Goal: Find specific page/section: Find specific page/section

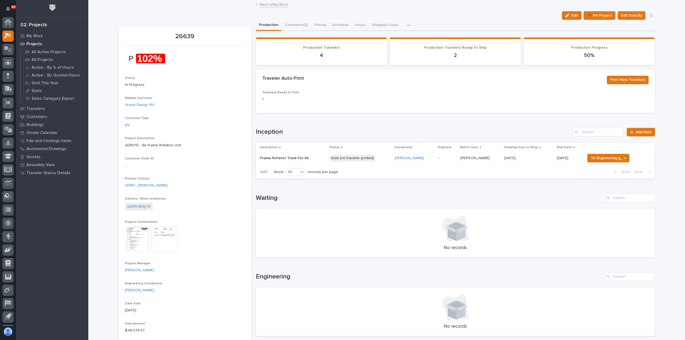
scroll to position [12, 0]
click at [35, 34] on p "My Work" at bounding box center [35, 36] width 16 height 5
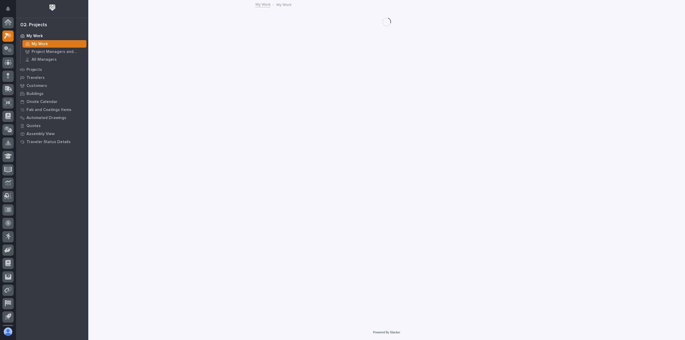
scroll to position [12, 0]
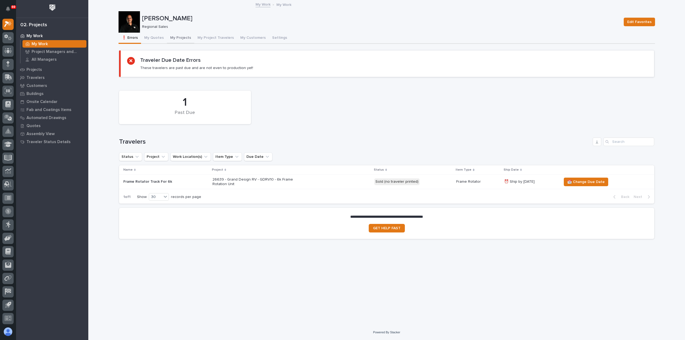
click at [184, 36] on button "My Projects" at bounding box center [180, 38] width 27 height 11
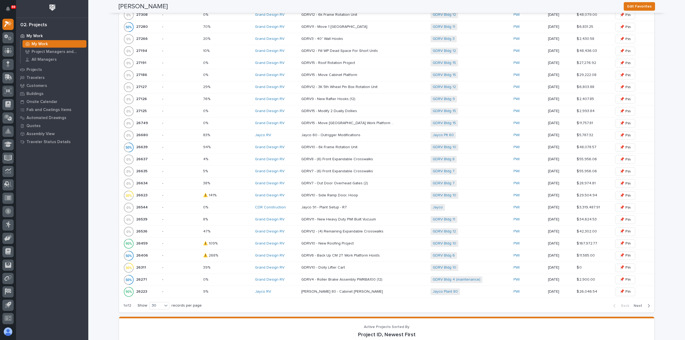
scroll to position [455, 0]
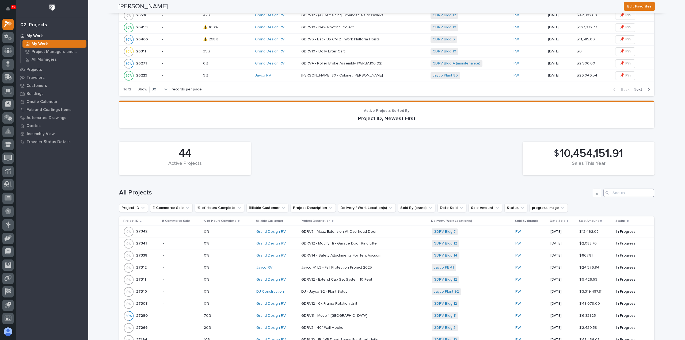
click at [622, 190] on input "Search" at bounding box center [629, 193] width 51 height 9
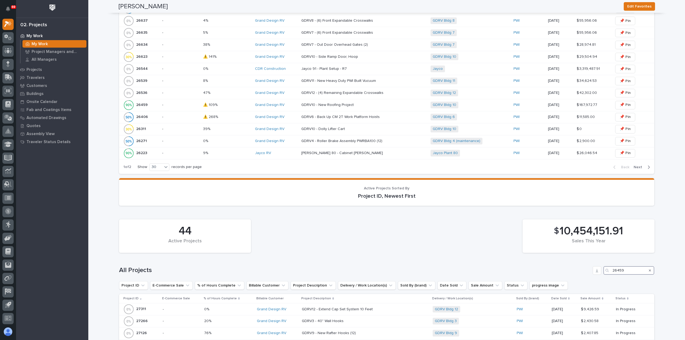
type input "26459"
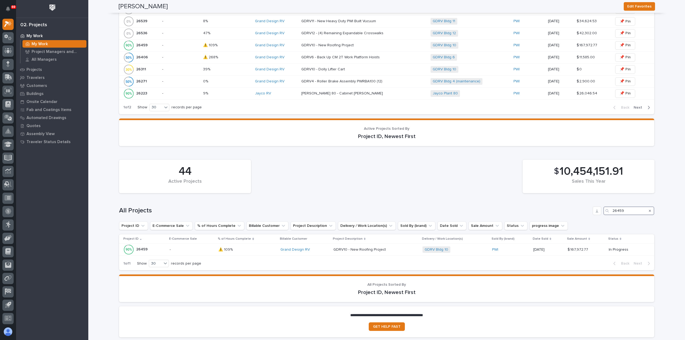
scroll to position [442, 0]
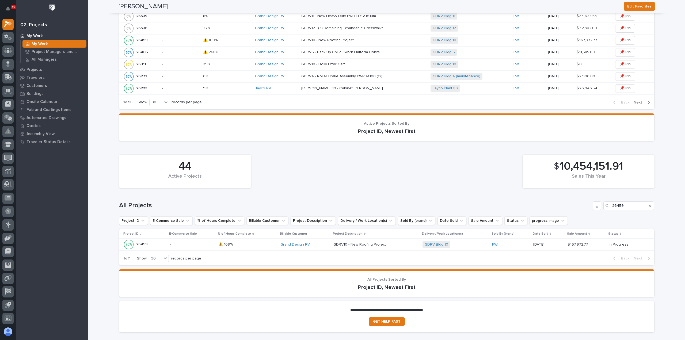
click at [315, 243] on div "Grand Design RV" at bounding box center [305, 245] width 49 height 5
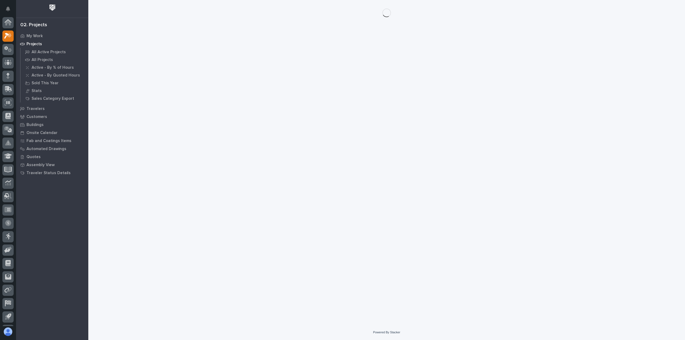
scroll to position [12, 0]
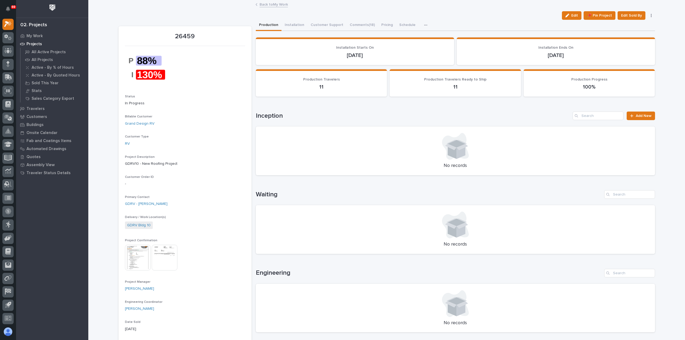
click at [424, 24] on icon "button" at bounding box center [425, 25] width 3 height 4
click at [401, 38] on button "Hours" at bounding box center [407, 39] width 35 height 9
